Goal: Information Seeking & Learning: Learn about a topic

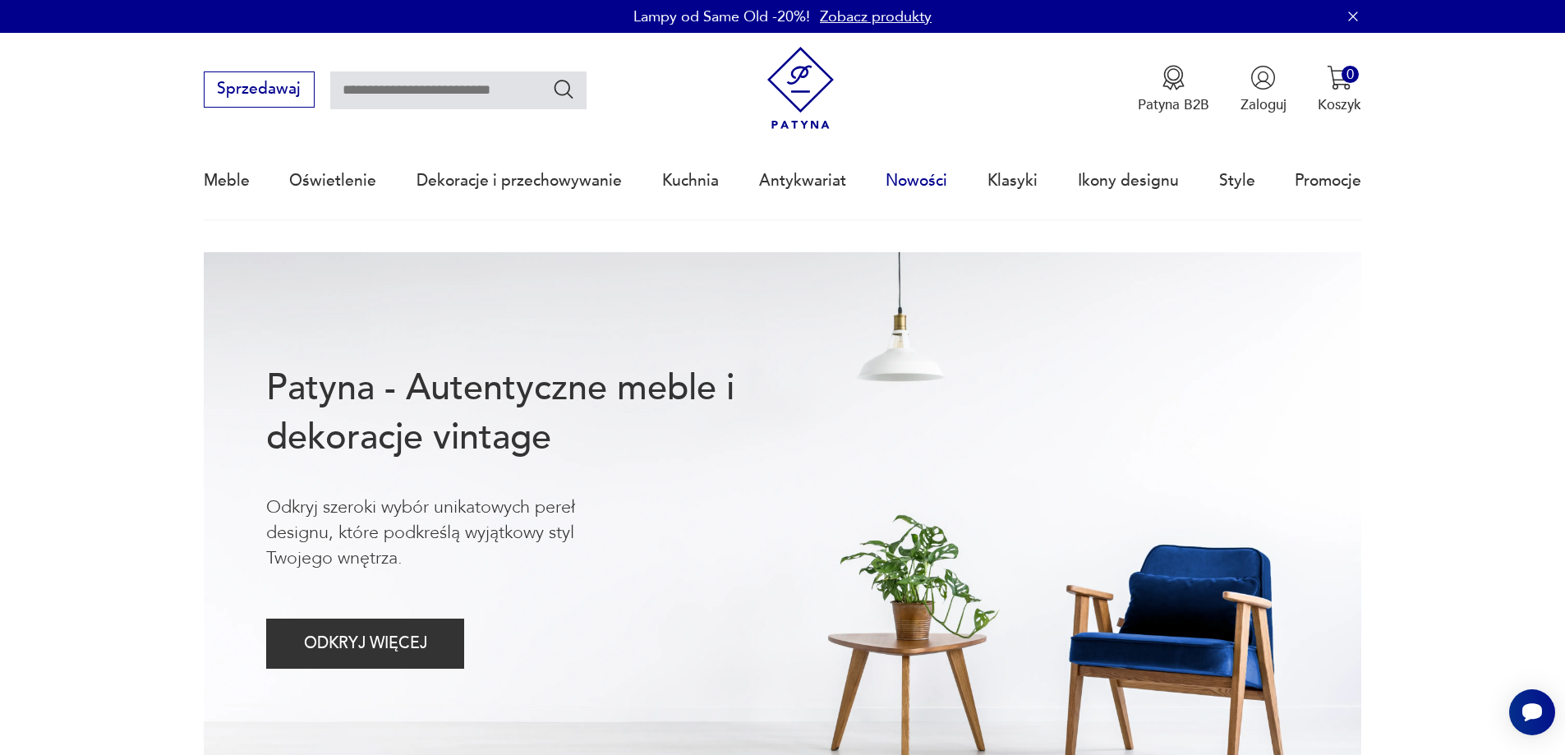
click at [889, 184] on link "Nowości" at bounding box center [916, 181] width 62 height 76
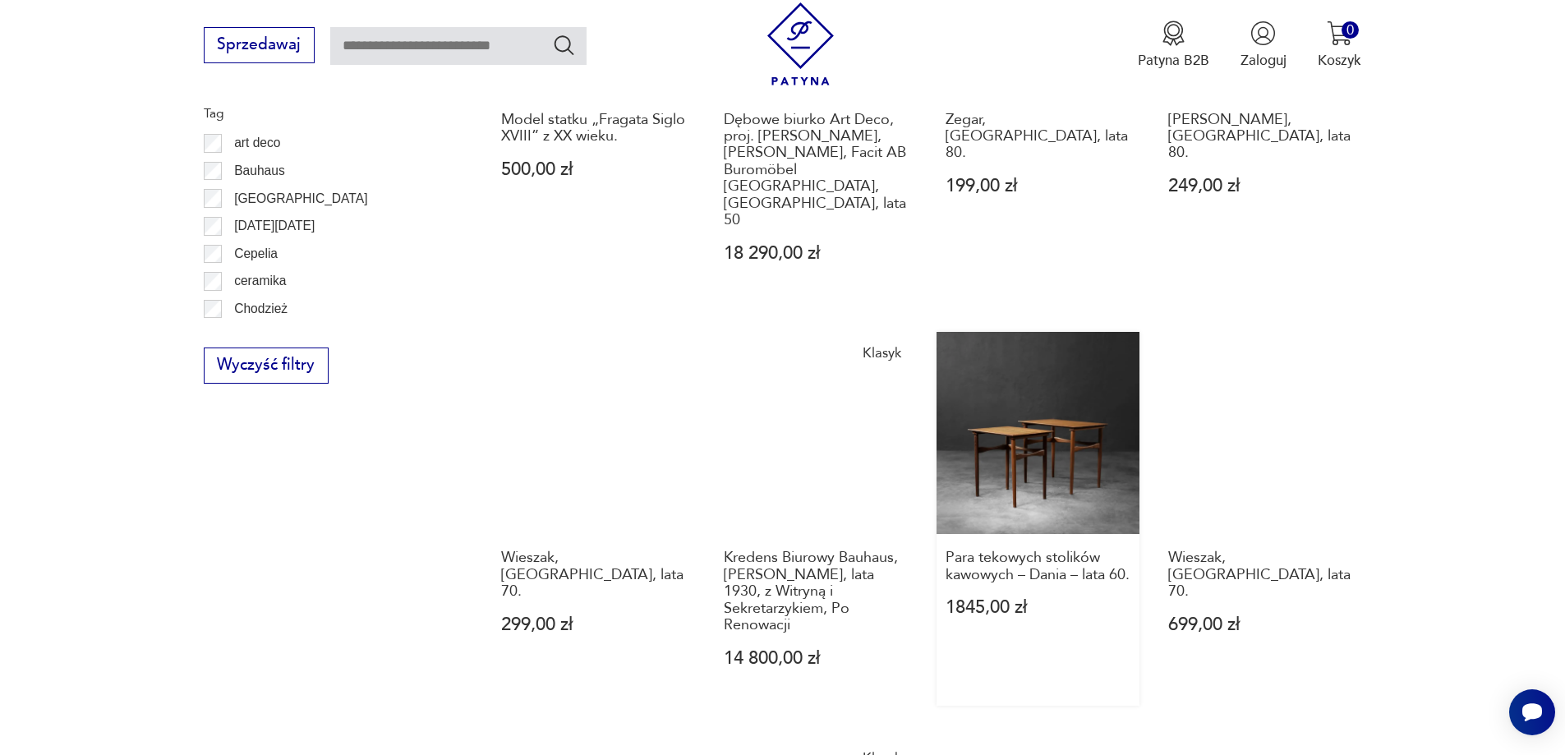
scroll to position [1509, 0]
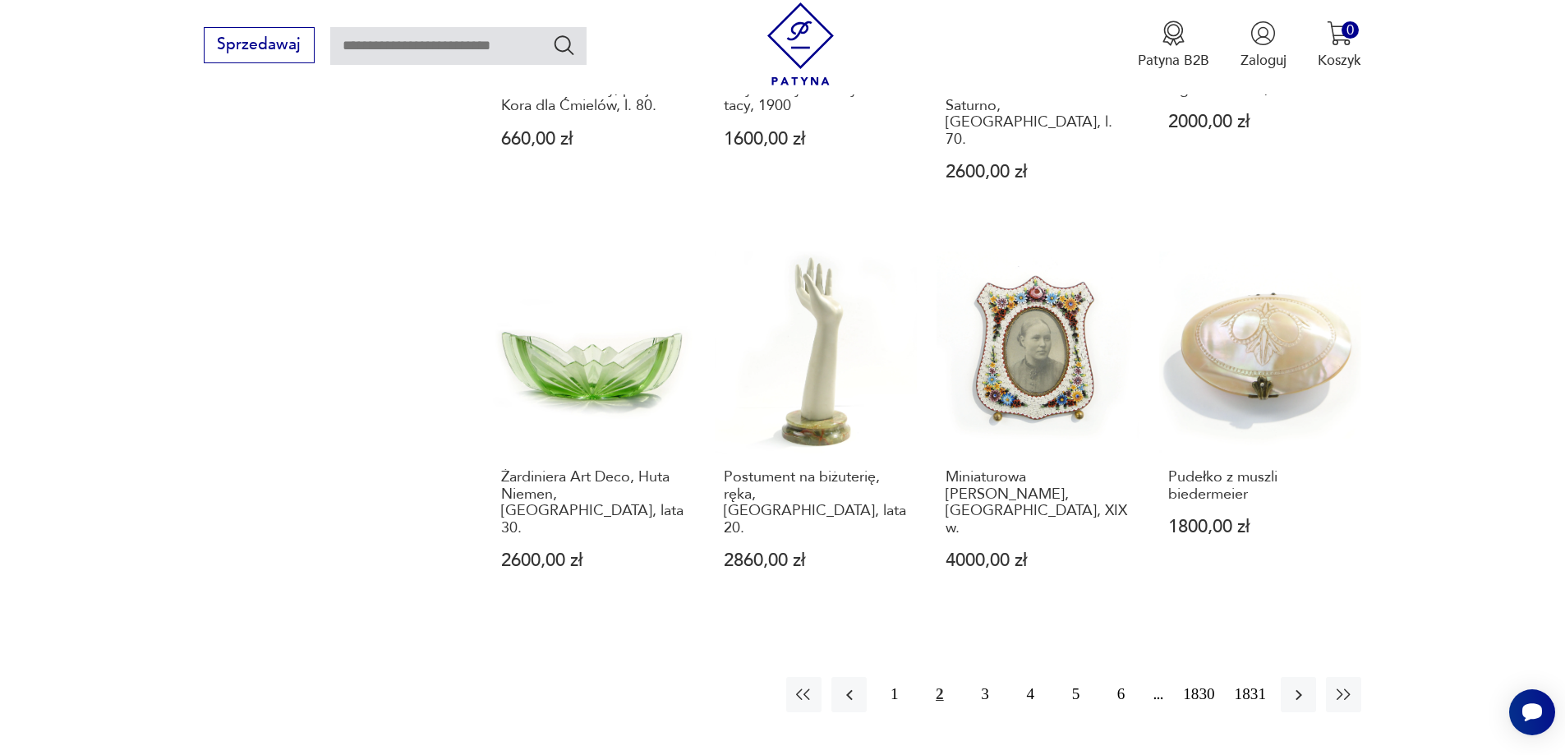
scroll to position [1510, 0]
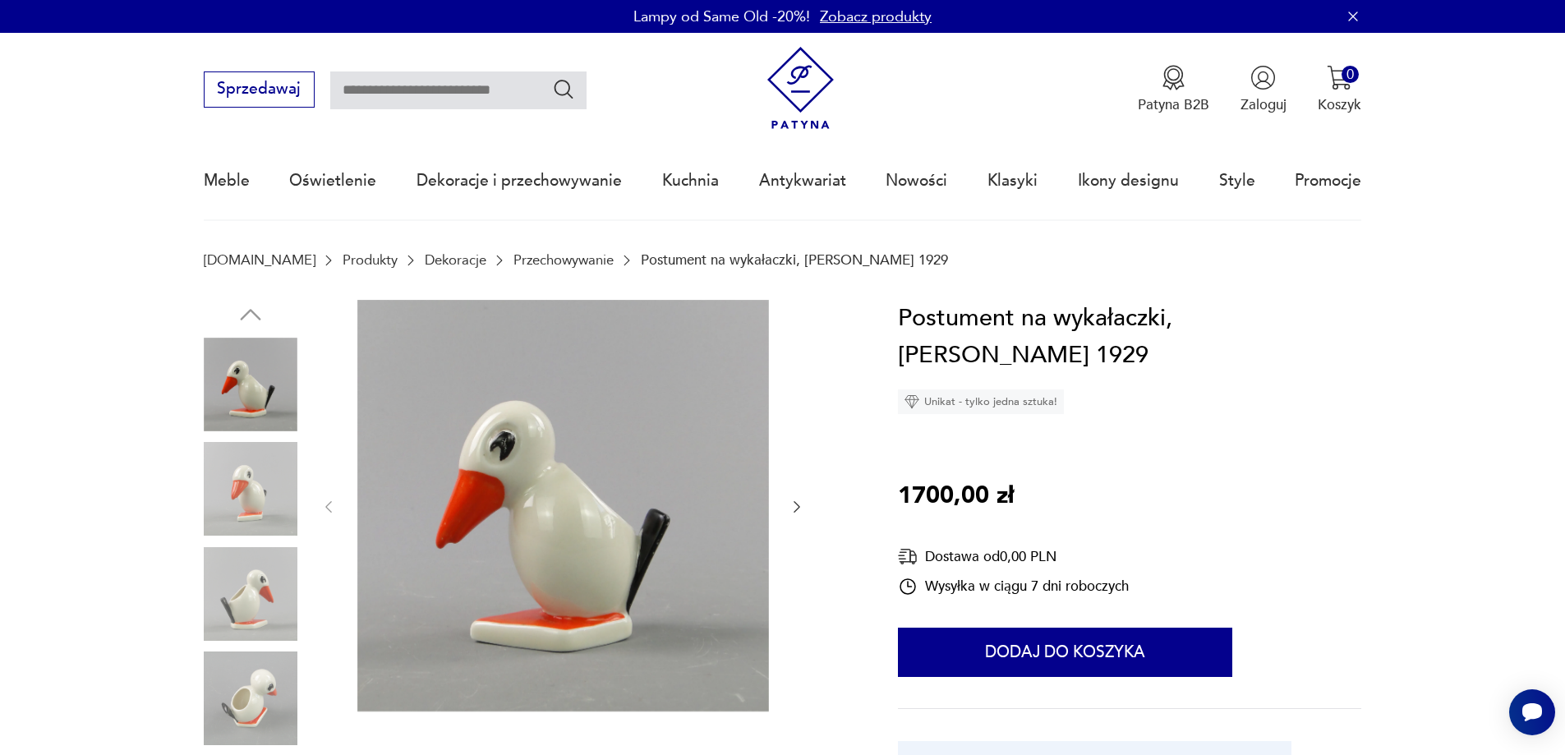
click at [253, 489] on img at bounding box center [251, 489] width 94 height 94
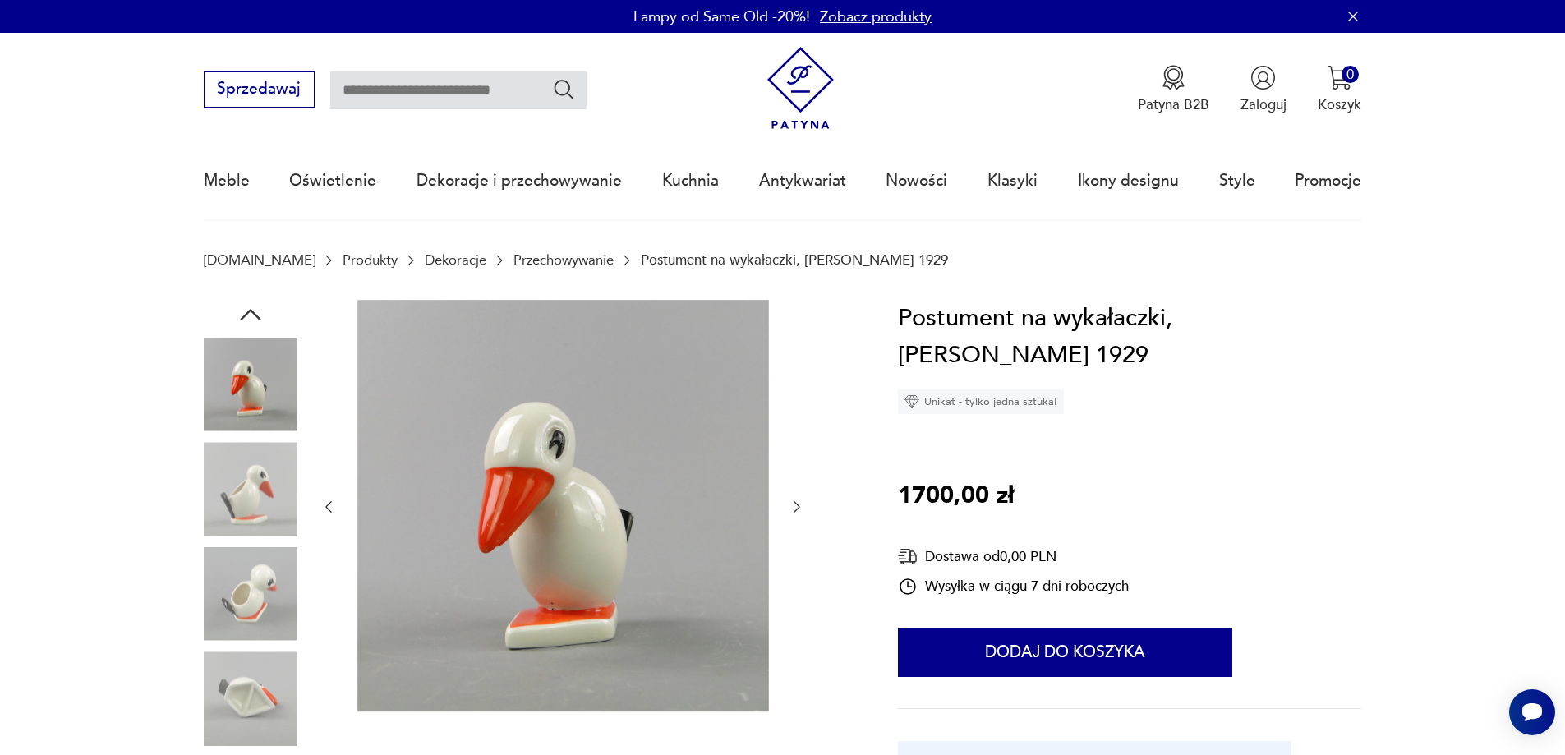
click at [252, 530] on img at bounding box center [251, 489] width 94 height 94
